Goal: Navigation & Orientation: Go to known website

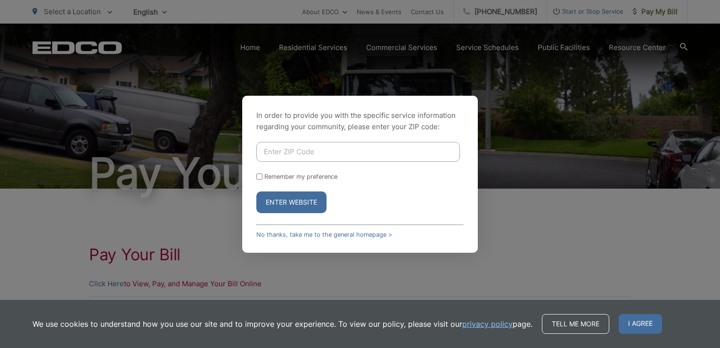
click at [325, 150] on input "Enter ZIP Code" at bounding box center [358, 152] width 204 height 20
type input "92083"
click at [299, 202] on button "Enter Website" at bounding box center [291, 202] width 70 height 22
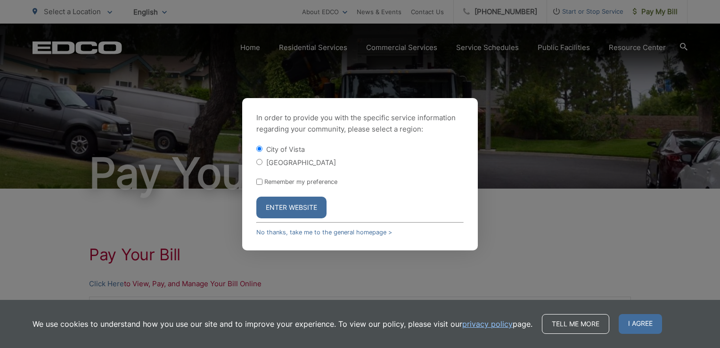
click at [290, 209] on button "Enter Website" at bounding box center [291, 208] width 70 height 22
